Goal: Task Accomplishment & Management: Use online tool/utility

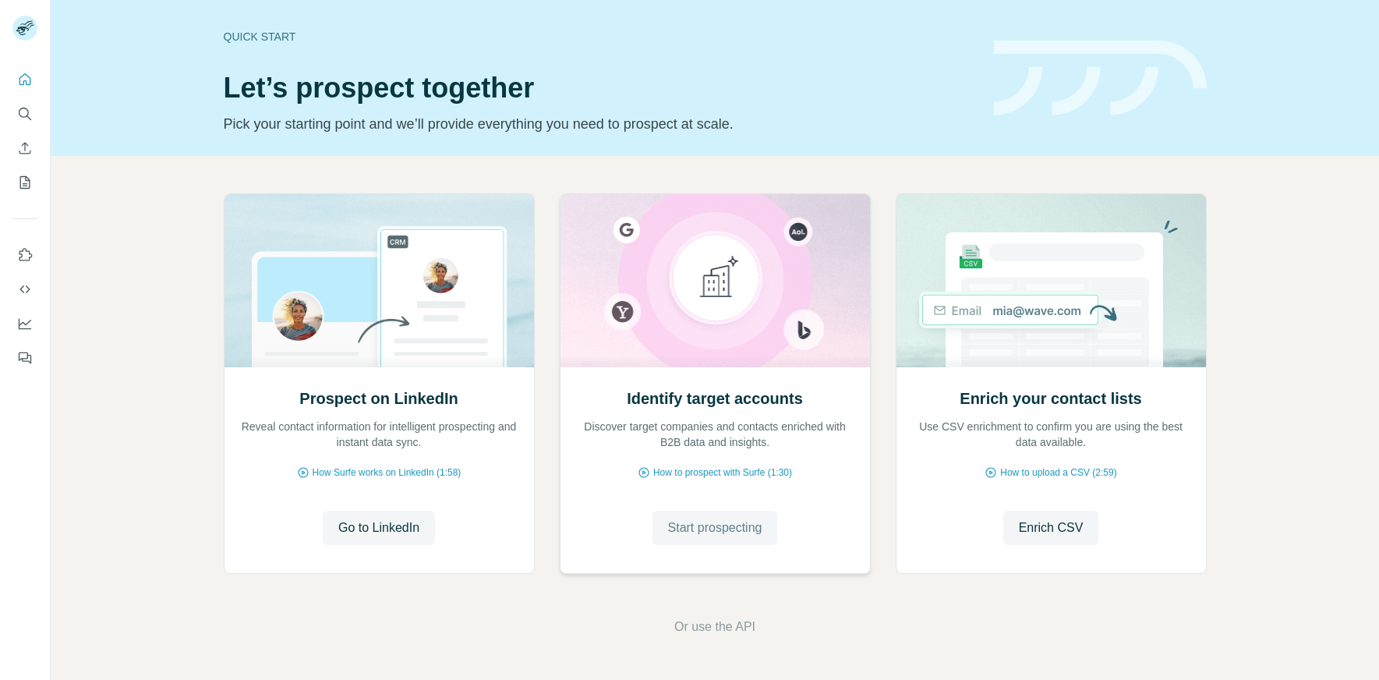
click at [710, 521] on span "Start prospecting" at bounding box center [715, 527] width 94 height 19
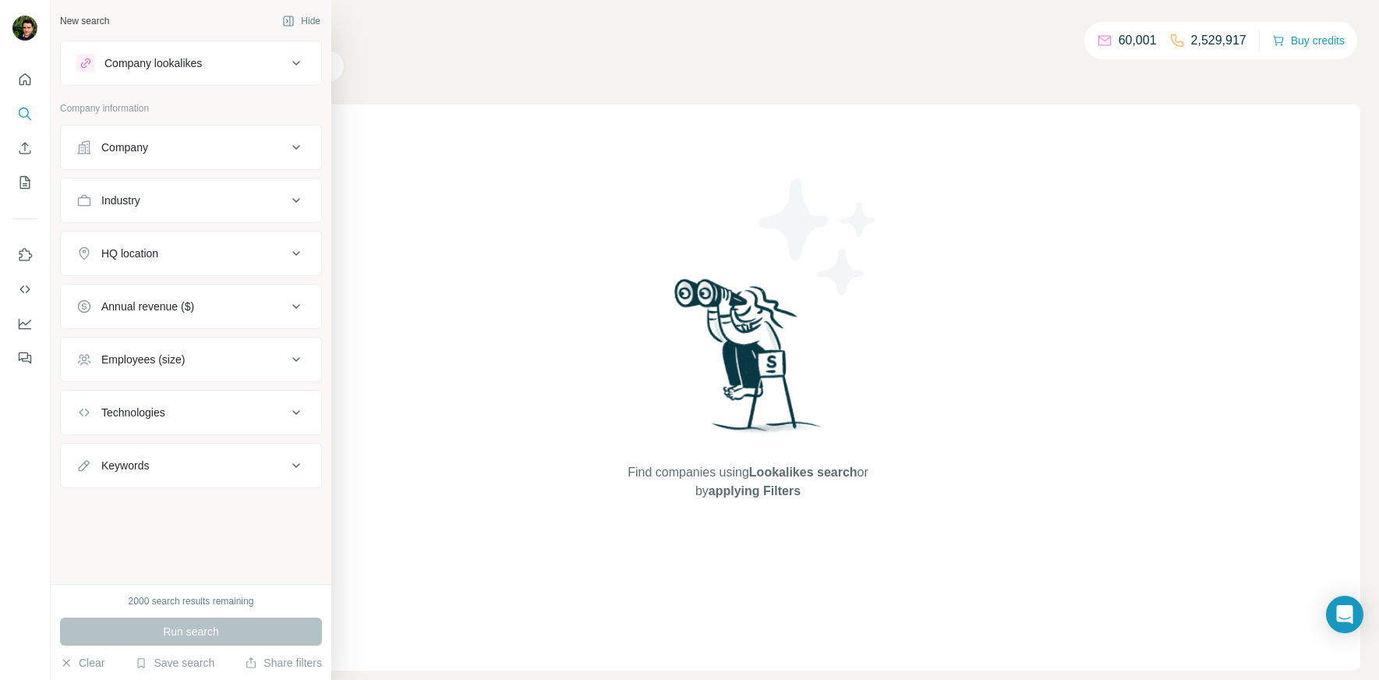
click at [287, 143] on icon at bounding box center [296, 147] width 19 height 19
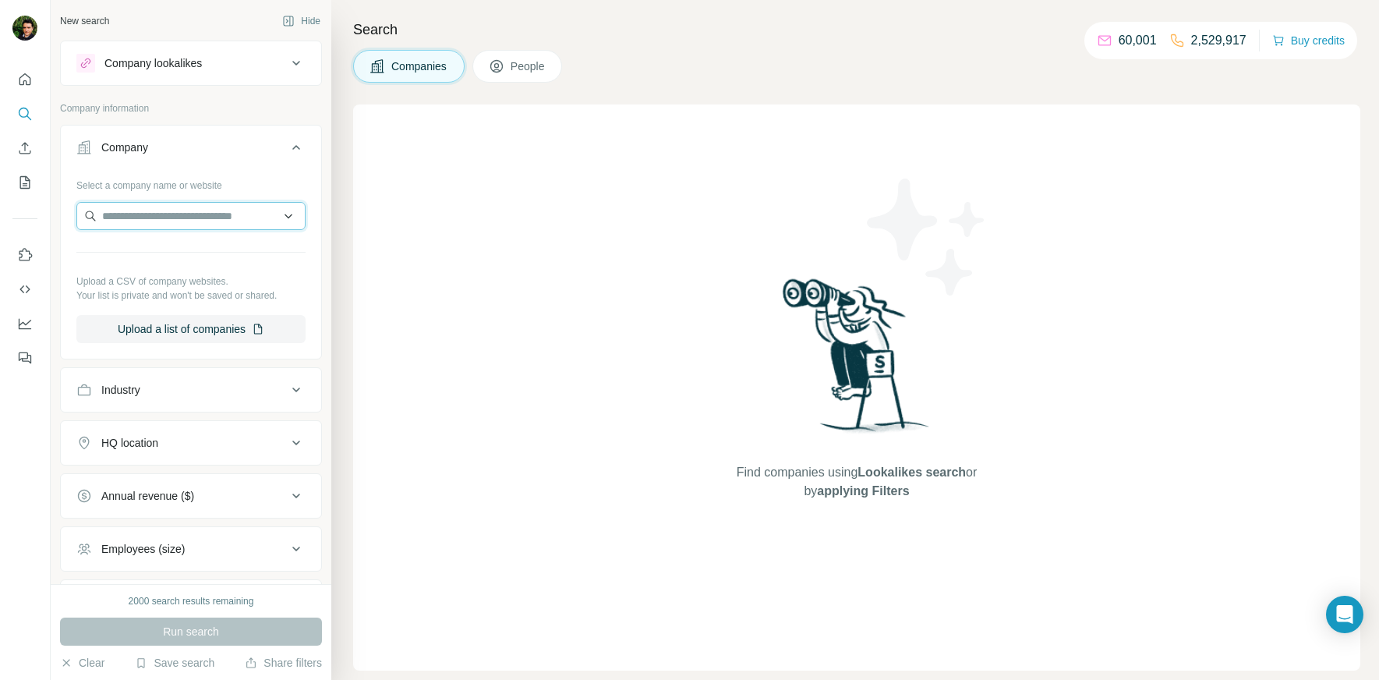
click at [187, 207] on input "text" at bounding box center [190, 216] width 229 height 28
paste input "**********"
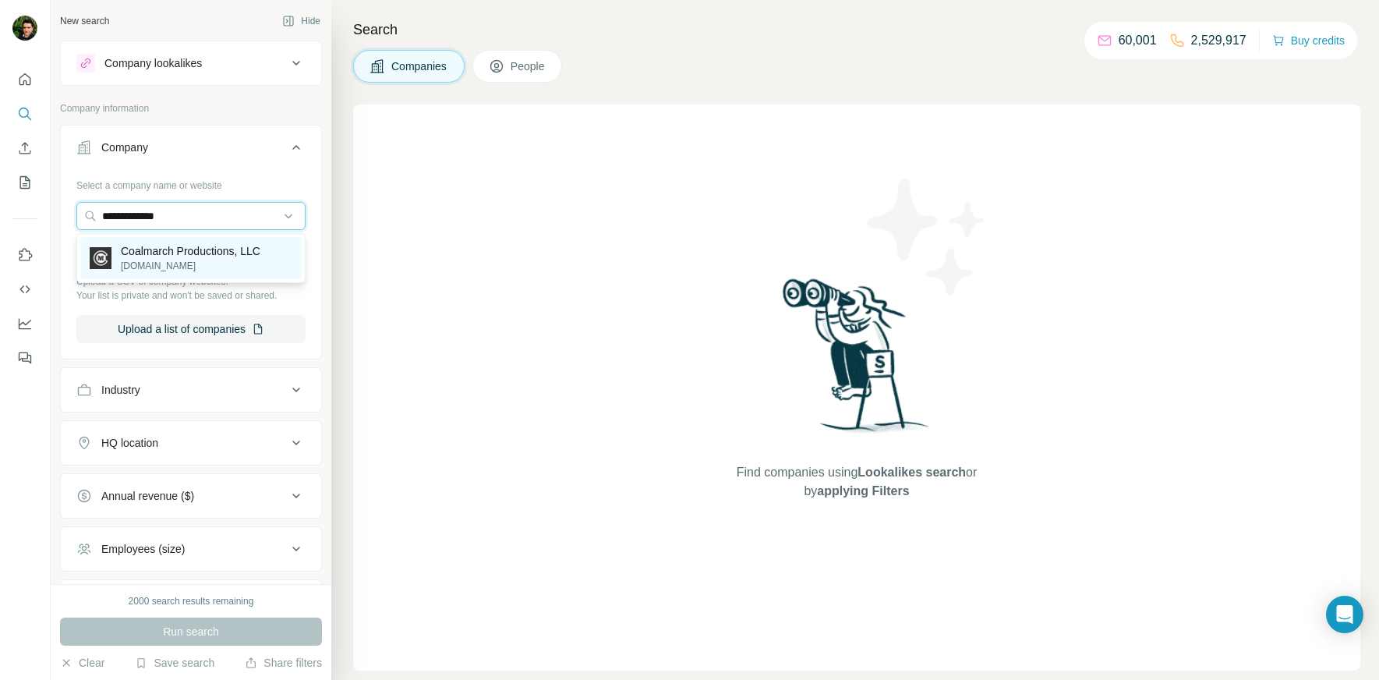
type input "**********"
click at [185, 253] on p "Coalmarch Productions, LLC" at bounding box center [191, 251] width 140 height 16
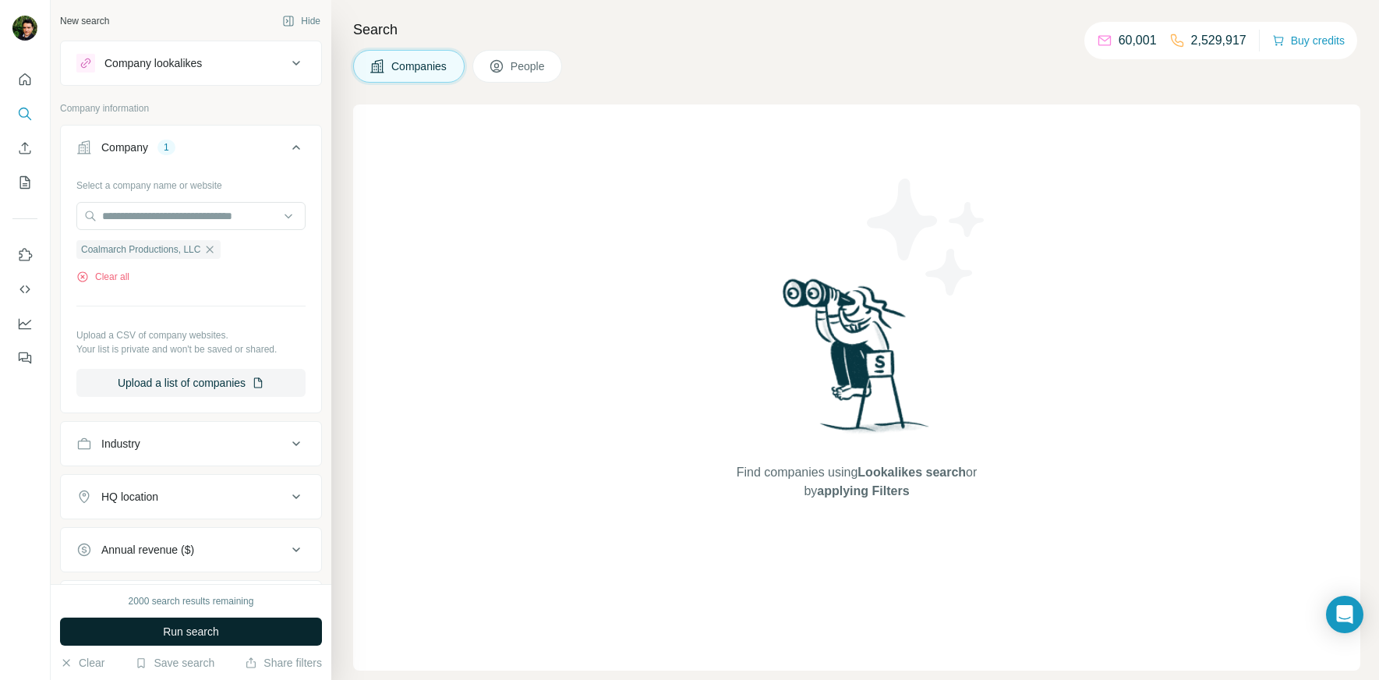
click at [158, 635] on button "Run search" at bounding box center [191, 631] width 262 height 28
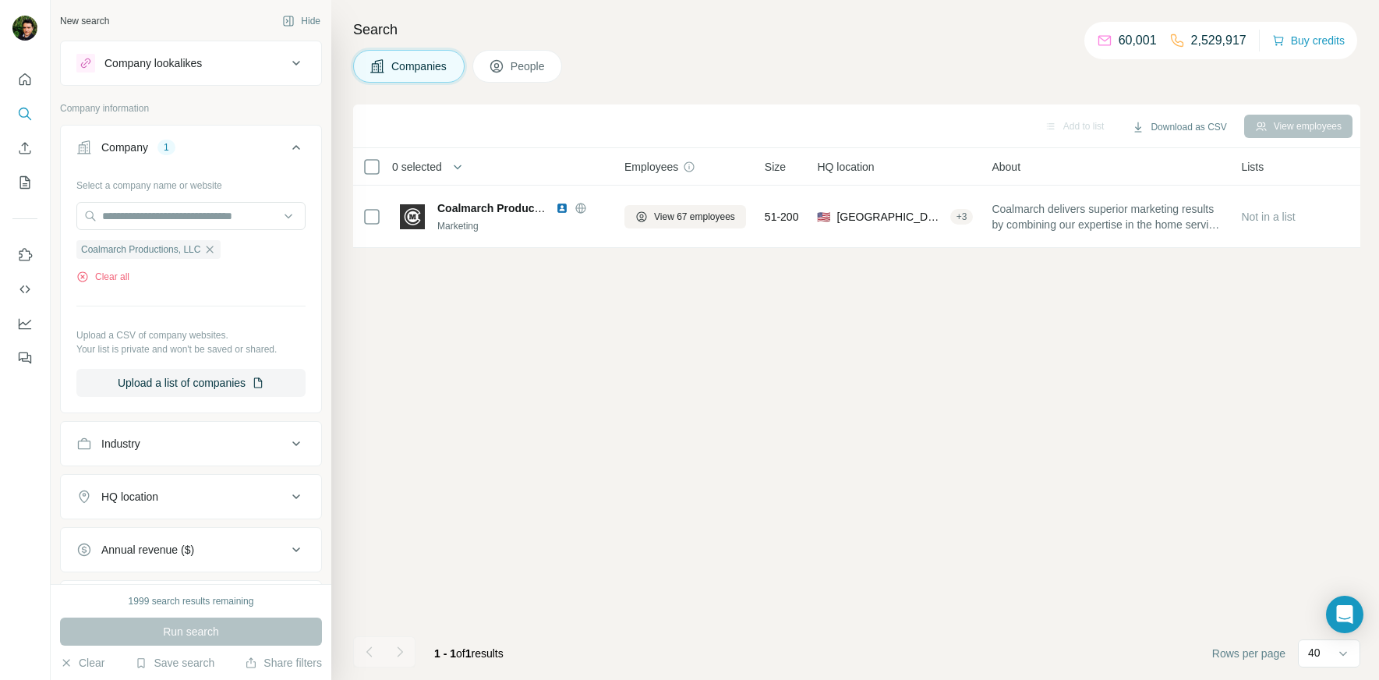
click at [531, 61] on span "People" at bounding box center [528, 66] width 36 height 16
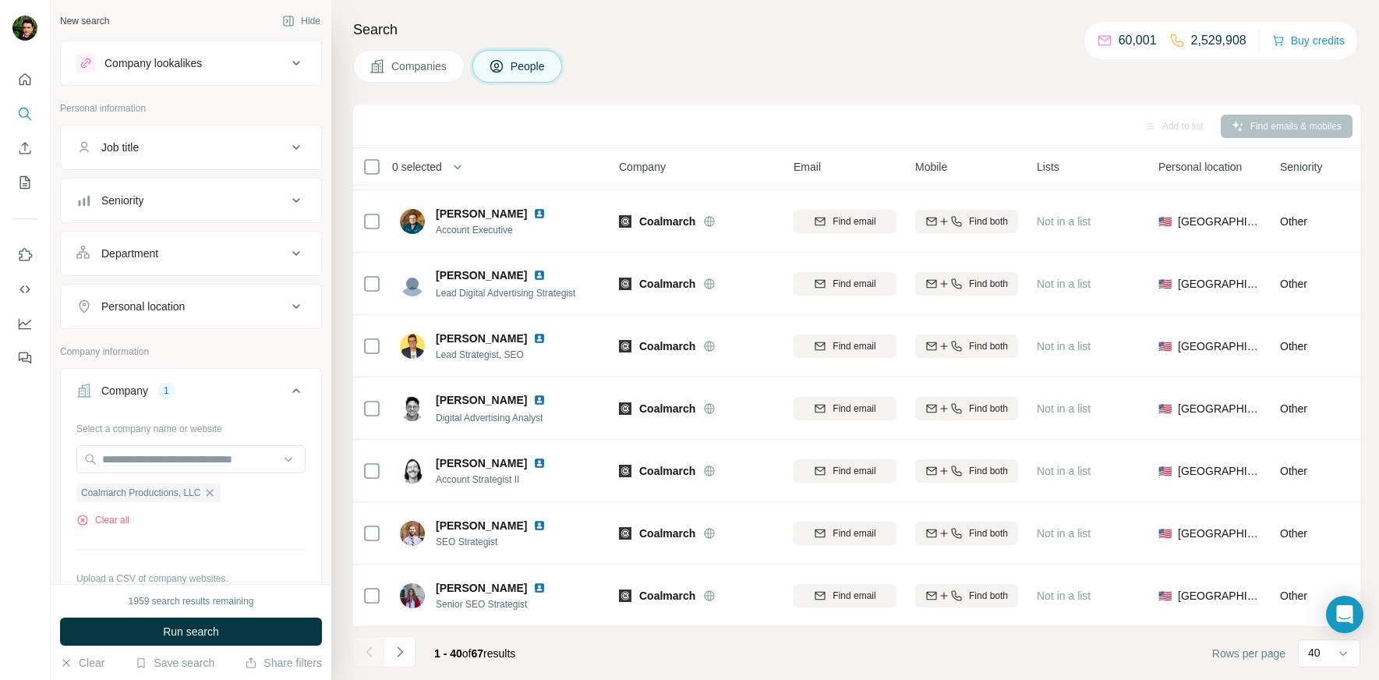
scroll to position [2053, 4]
click at [406, 647] on icon "Navigate to next page" at bounding box center [400, 652] width 16 height 16
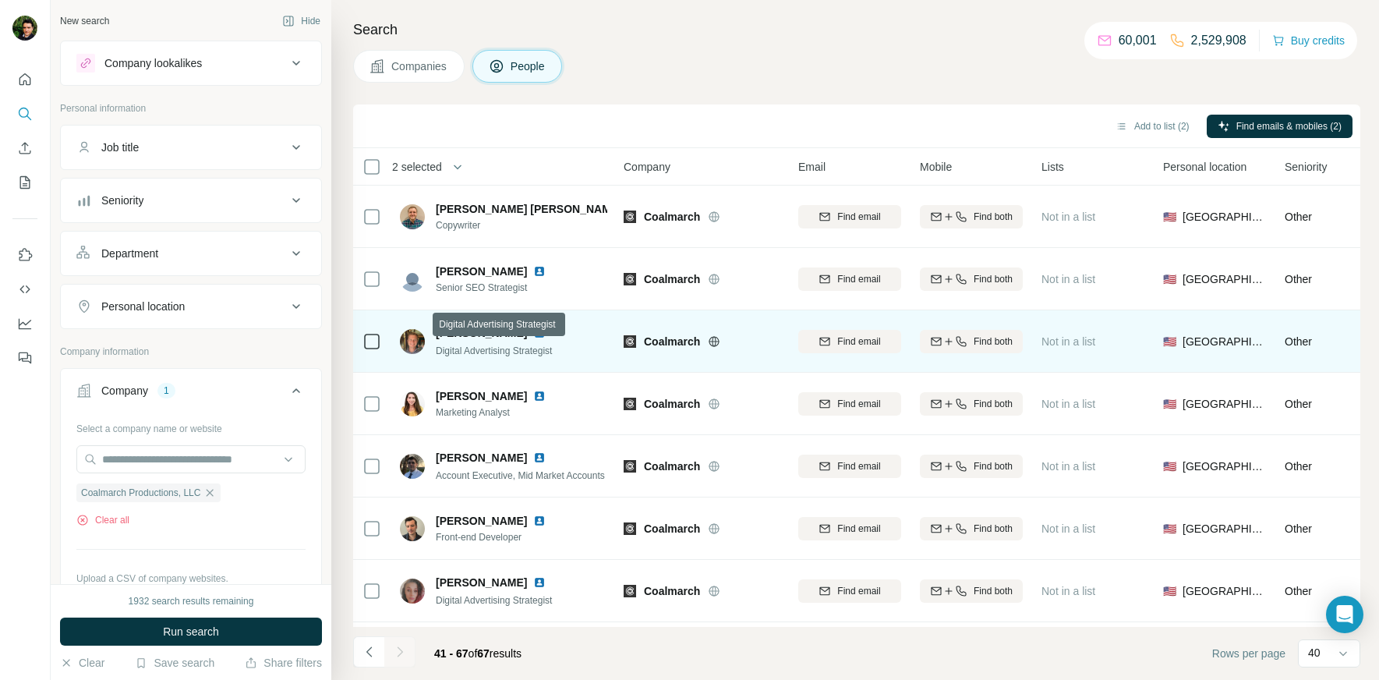
scroll to position [1242, 1]
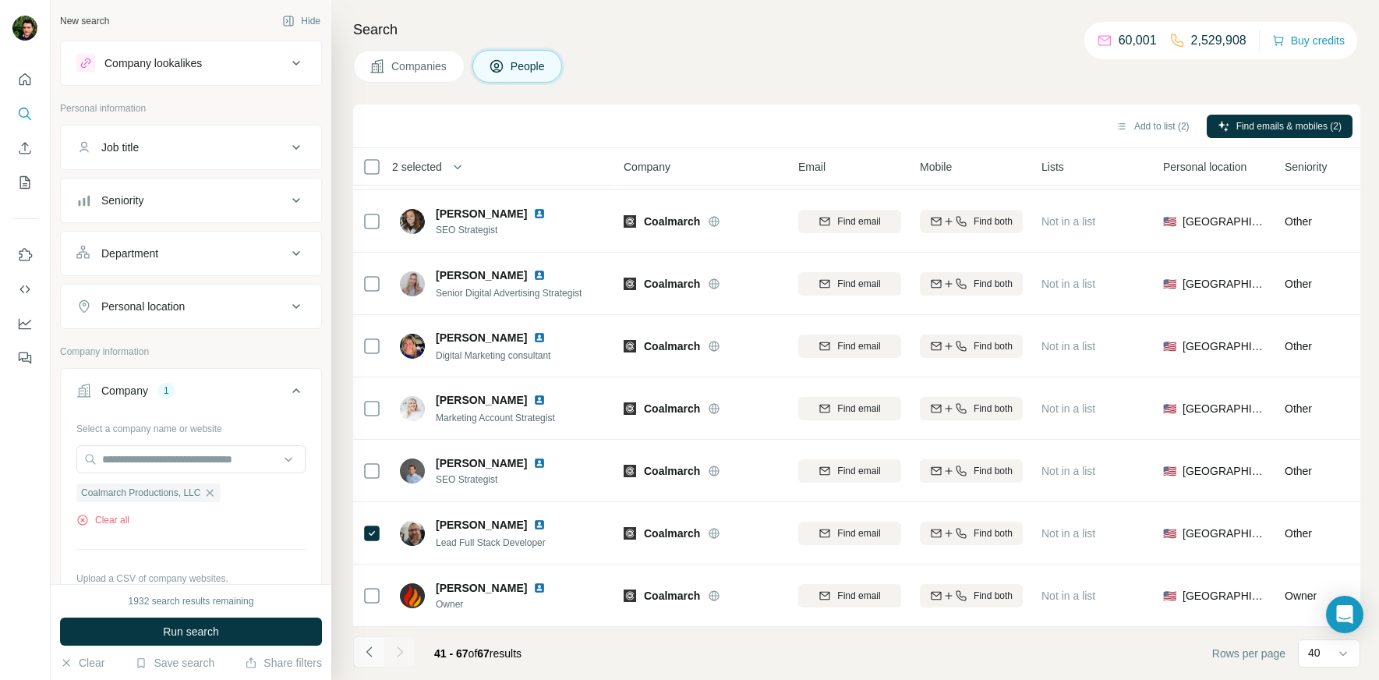
click at [367, 648] on icon "Navigate to previous page" at bounding box center [370, 652] width 16 height 16
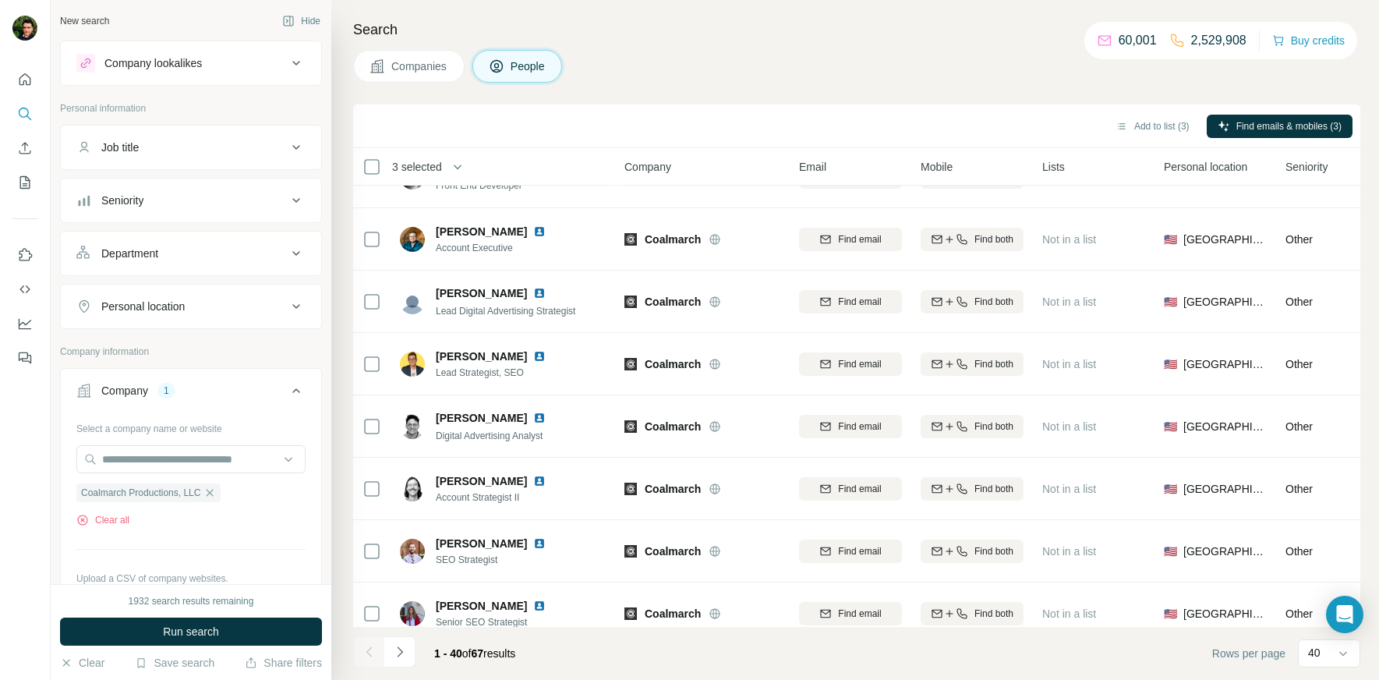
scroll to position [2053, 0]
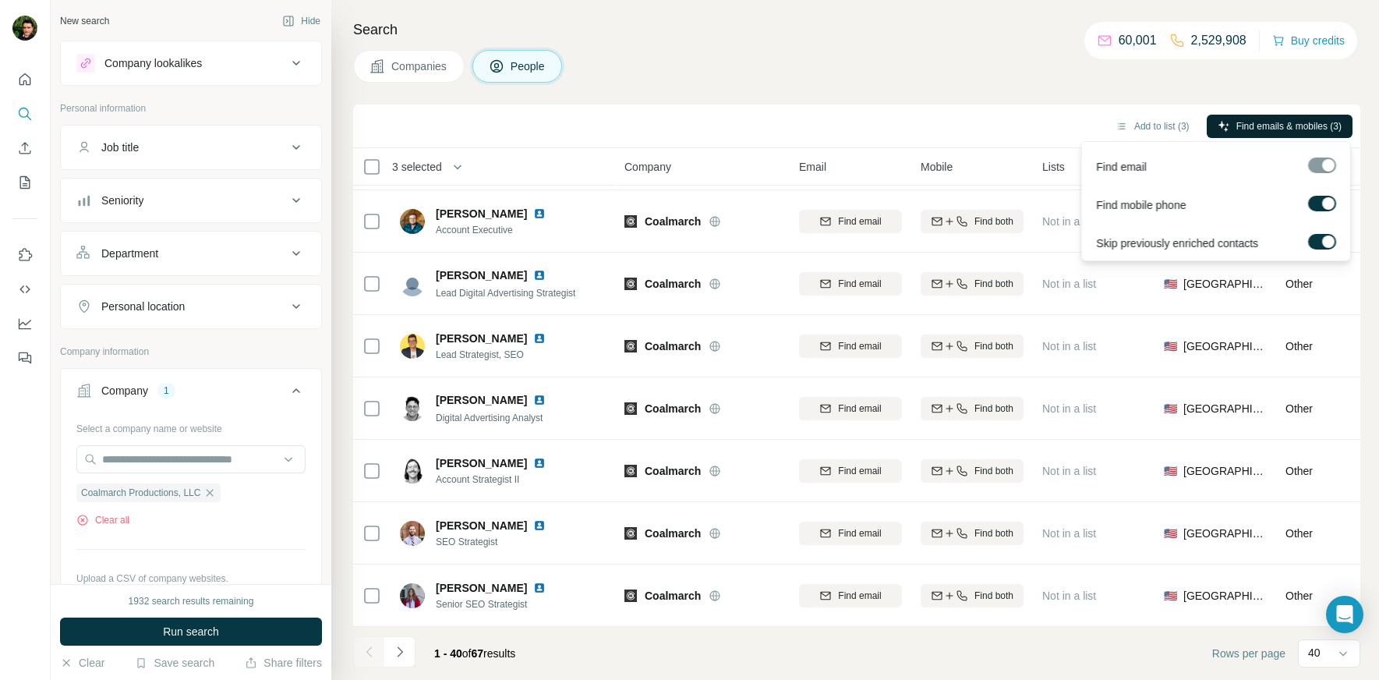
click at [1252, 125] on span "Find emails & mobiles (3)" at bounding box center [1288, 126] width 105 height 14
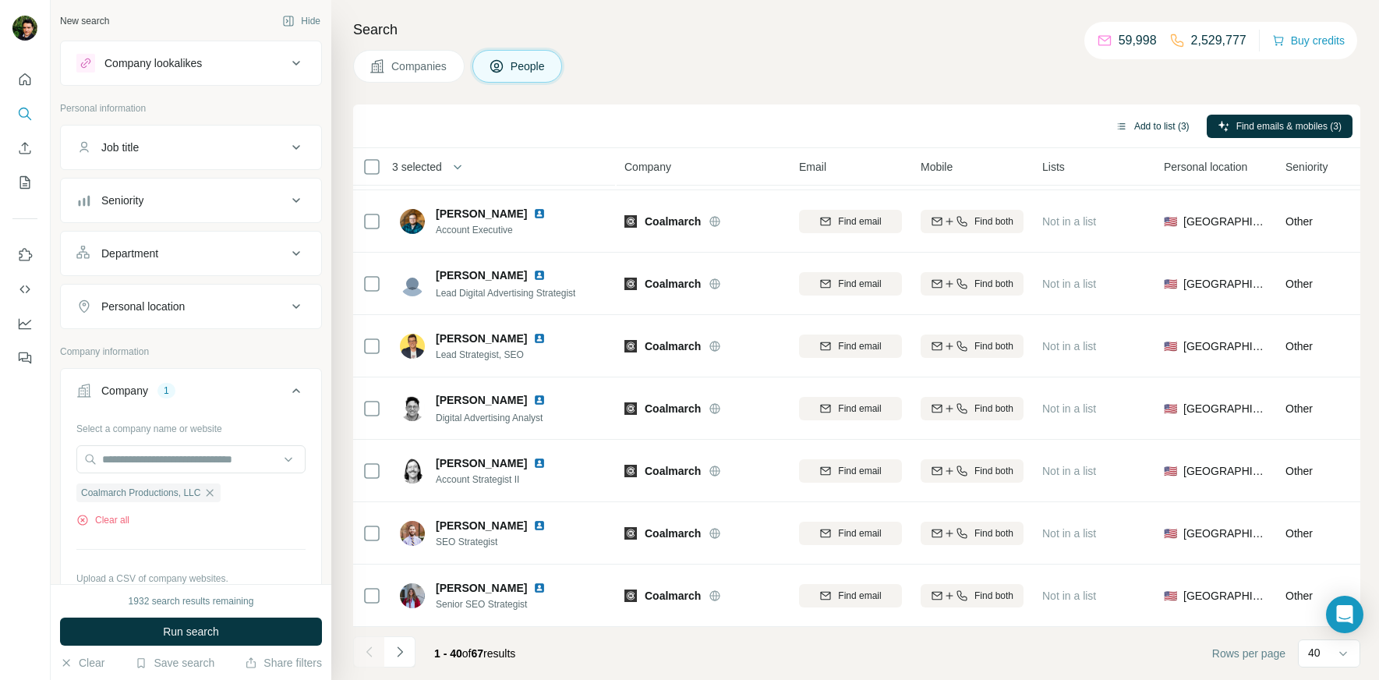
click at [1143, 126] on button "Add to list (3)" at bounding box center [1152, 126] width 96 height 23
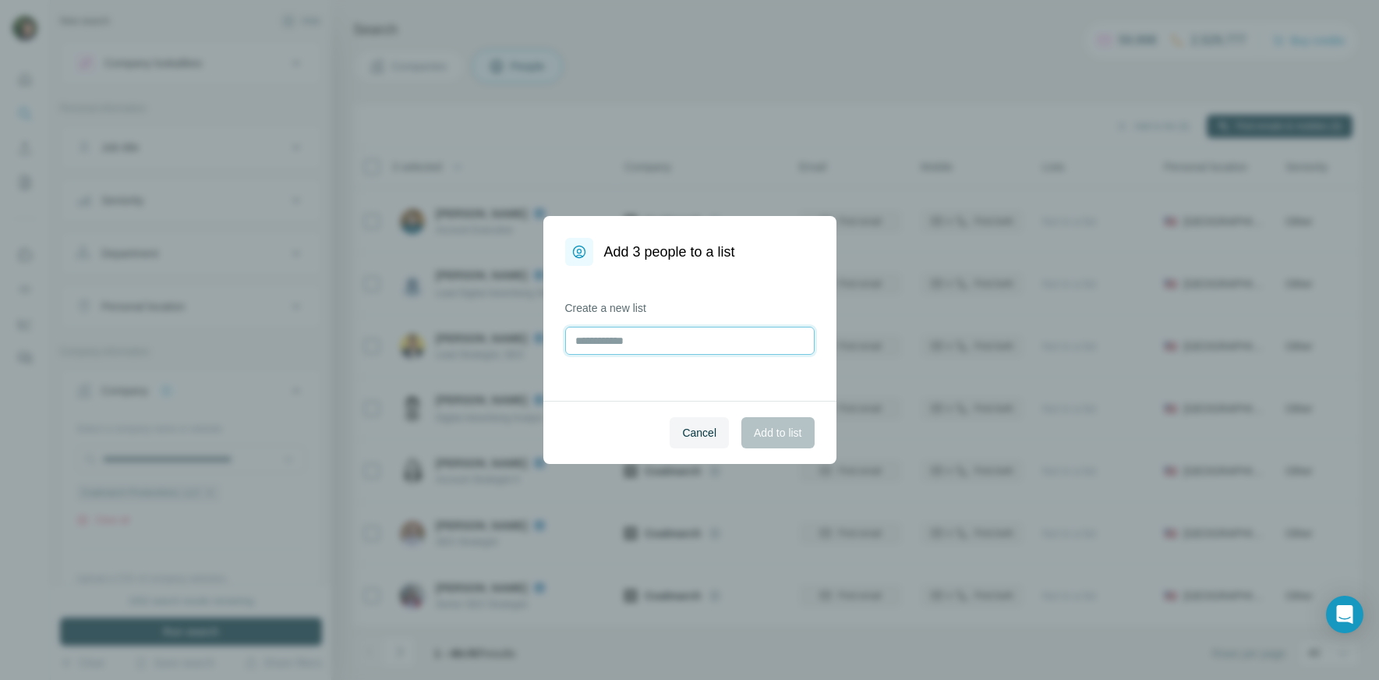
click at [641, 345] on input "text" at bounding box center [689, 341] width 249 height 28
click at [688, 435] on span "Cancel" at bounding box center [699, 433] width 34 height 16
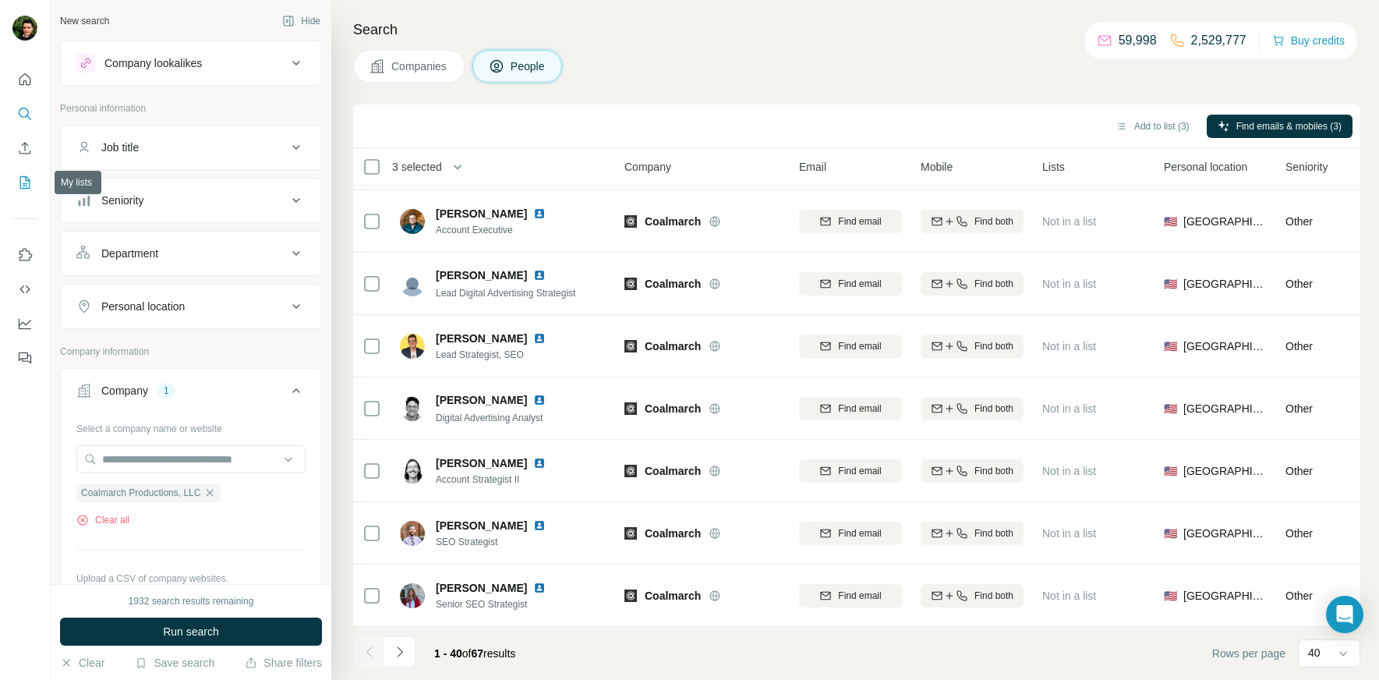
click at [27, 184] on icon "My lists" at bounding box center [25, 183] width 16 height 16
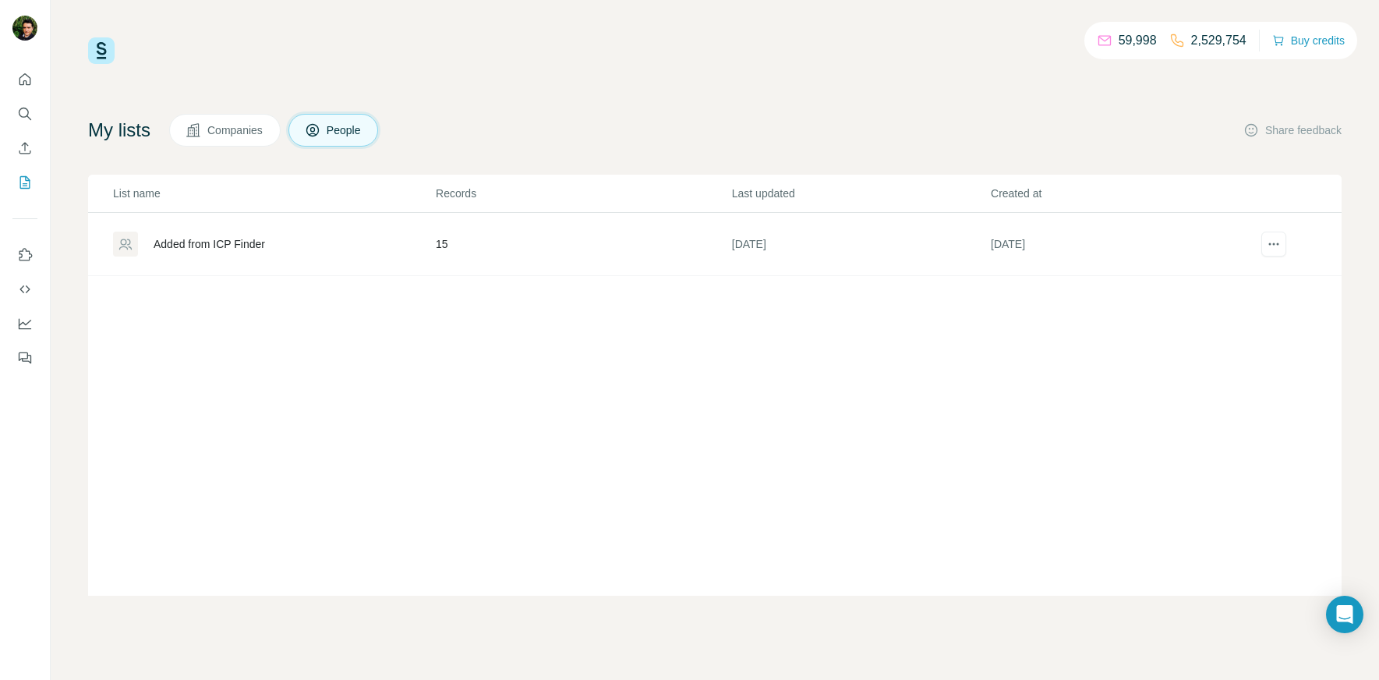
click at [240, 249] on div "Added from ICP Finder" at bounding box center [209, 244] width 111 height 16
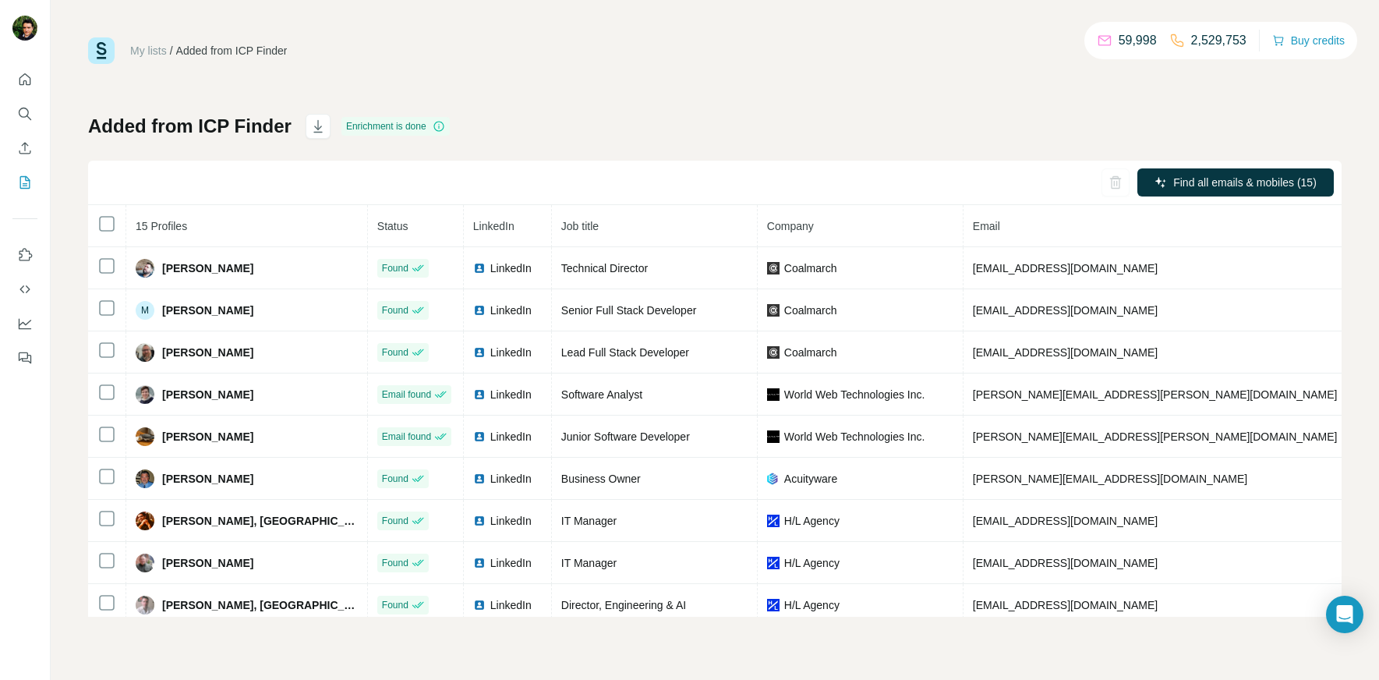
click at [777, 71] on div "My lists / Added from ICP Finder 59,998 2,529,753 Buy credits Added from ICP Fi…" at bounding box center [714, 326] width 1253 height 579
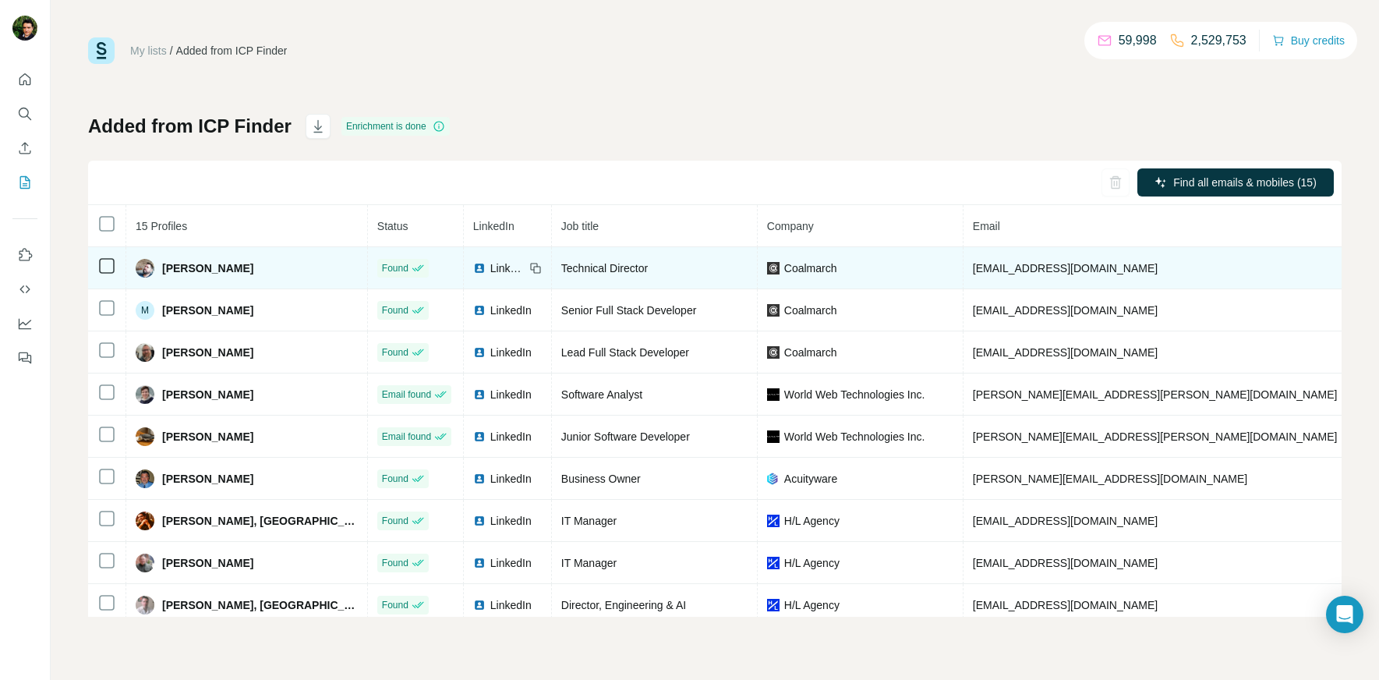
drag, startPoint x: 1132, startPoint y: 263, endPoint x: 1210, endPoint y: 269, distance: 78.1
click at [1347, 269] on td "[PHONE_NUMBER]" at bounding box center [1406, 268] width 118 height 42
copy span "[PHONE_NUMBER]"
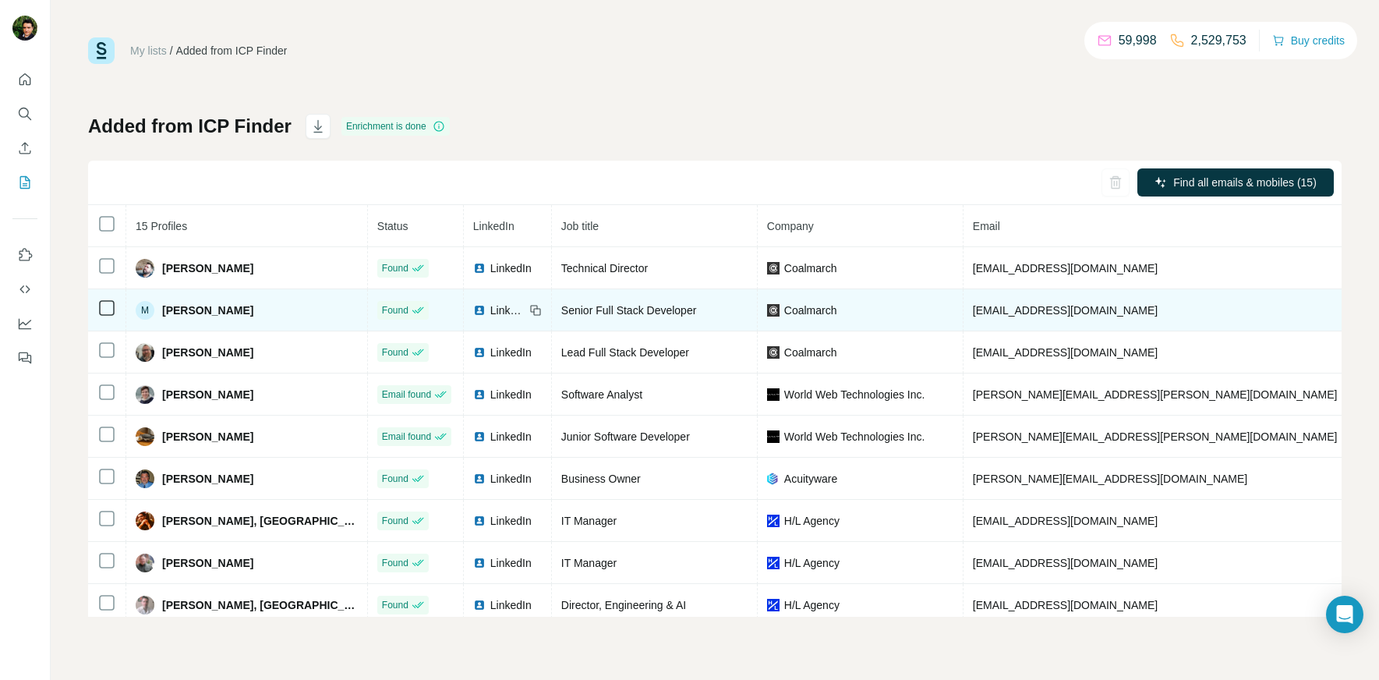
drag, startPoint x: 1134, startPoint y: 309, endPoint x: 1210, endPoint y: 319, distance: 76.2
click at [1347, 319] on td "[PHONE_NUMBER]" at bounding box center [1406, 310] width 118 height 42
copy span "[PHONE_NUMBER]"
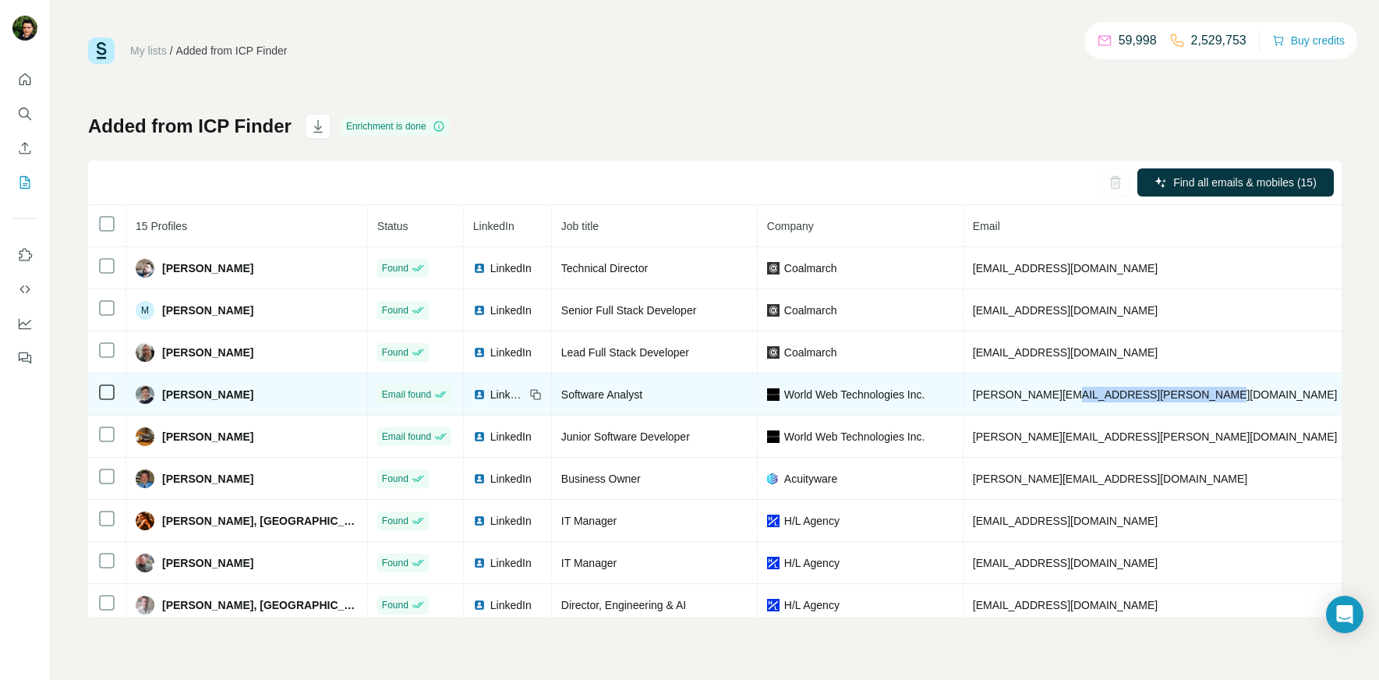
drag, startPoint x: 971, startPoint y: 401, endPoint x: 1117, endPoint y: 390, distance: 146.1
click at [1117, 390] on td "[PERSON_NAME][EMAIL_ADDRESS][PERSON_NAME][DOMAIN_NAME]" at bounding box center [1155, 394] width 384 height 42
copy span "[DOMAIN_NAME]"
